Goal: Information Seeking & Learning: Learn about a topic

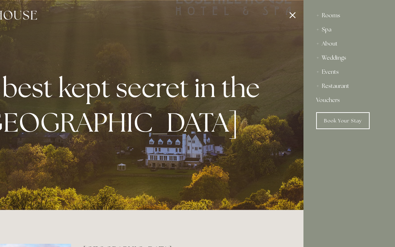
click at [295, 14] on div at bounding box center [105, 123] width 395 height 247
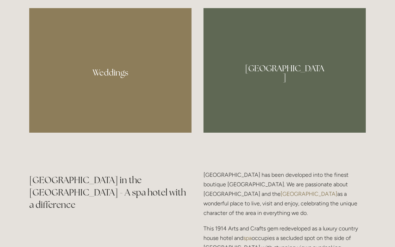
scroll to position [694, 0]
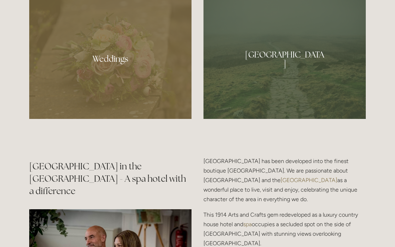
click at [290, 50] on div at bounding box center [285, 56] width 162 height 124
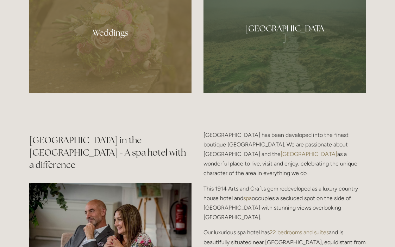
scroll to position [729, 0]
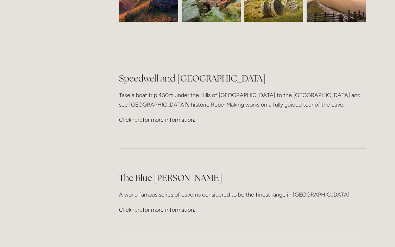
scroll to position [2080, 0]
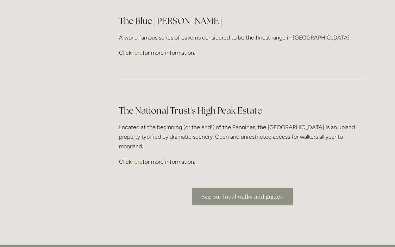
click at [258, 188] on link "See our local walks and guides" at bounding box center [242, 196] width 101 height 17
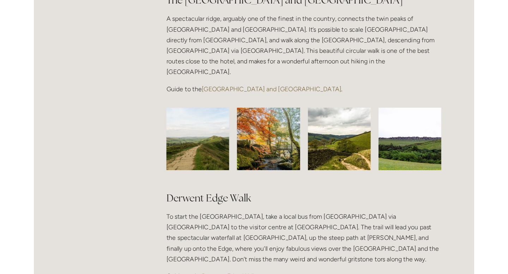
scroll to position [612, 0]
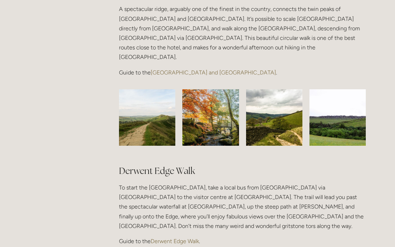
click at [162, 238] on link "Derwent Edge Walk" at bounding box center [175, 241] width 48 height 7
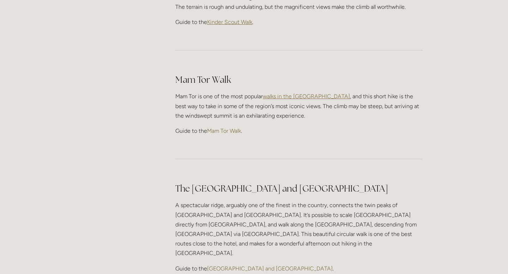
scroll to position [414, 0]
